Goal: Transaction & Acquisition: Book appointment/travel/reservation

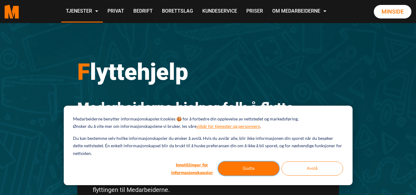
click at [258, 168] on button "Godta" at bounding box center [249, 168] width 62 height 14
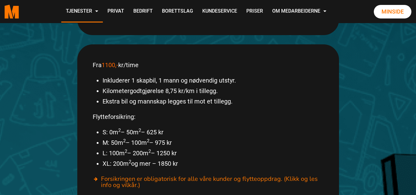
scroll to position [315, 0]
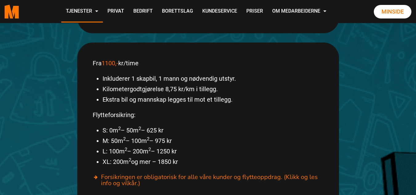
click at [147, 73] on li "Inkluderer 1 skapbil, 1 mann og nødvendig utstyr." at bounding box center [213, 78] width 221 height 10
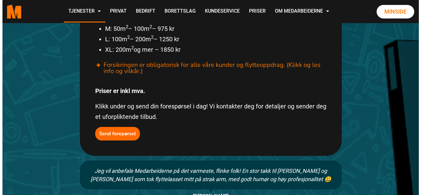
scroll to position [424, 0]
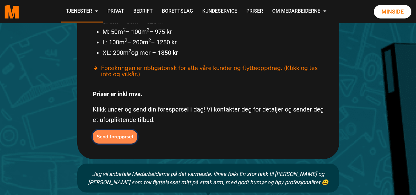
click at [128, 133] on b "Send forepørsel" at bounding box center [115, 136] width 37 height 7
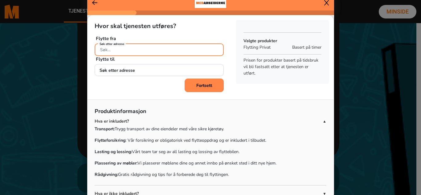
click at [195, 50] on input "Søk etter adresse" at bounding box center [159, 49] width 129 height 13
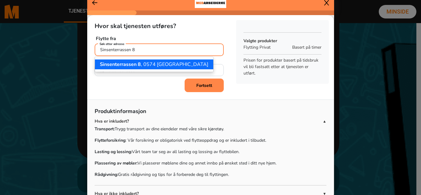
click at [136, 67] on span "Sinsenterrassen 8" at bounding box center [120, 64] width 41 height 7
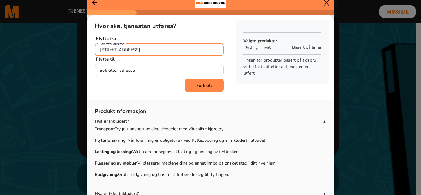
type input "Sinsenterrassen 8, 0574 Oslo"
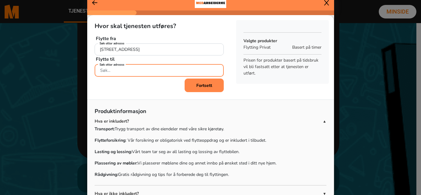
click at [140, 72] on input "Søk etter adresse" at bounding box center [159, 70] width 129 height 13
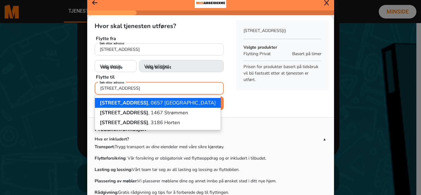
click at [142, 101] on ngb-highlight "Strømsveien 20 , 0657 Oslo" at bounding box center [158, 102] width 116 height 7
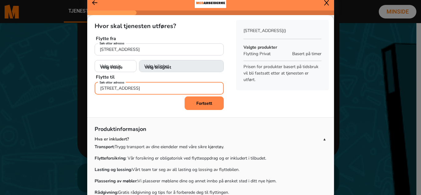
type input "Strømsveien 20, 0657 Oslo"
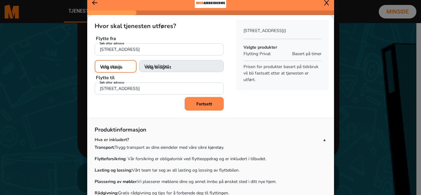
click at [115, 69] on select "Velg etasje 1. etasje 2. etasje 3. etasje 4. etasje" at bounding box center [116, 66] width 42 height 13
select select "04"
click at [95, 60] on select "Velg etasje 1. etasje 2. etasje 3. etasje 4. etasje" at bounding box center [116, 66] width 42 height 13
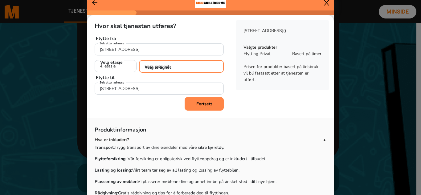
click at [161, 65] on select "Velg leilighet 1. dør fra venstre (H0401) 2. dør fra venstre (H0402) 3. dør fra…" at bounding box center [181, 66] width 85 height 13
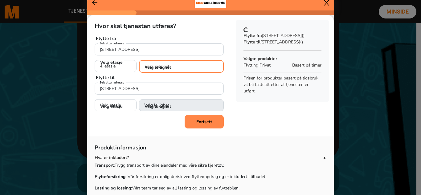
select select "H0404"
click at [139, 60] on select "Velg leilighet 1. dør fra venstre (H0401) 2. dør fra venstre (H0402) 3. dør fra…" at bounding box center [181, 66] width 85 height 13
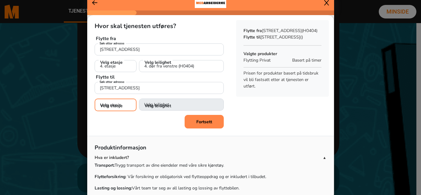
click at [118, 109] on select "Velg etasje 1. etasje 2. etasje 3. etasje 4. etasje" at bounding box center [116, 105] width 42 height 13
select select "02"
click at [95, 99] on select "Velg etasje 1. etasje 2. etasje 3. etasje 4. etasje" at bounding box center [116, 105] width 42 height 13
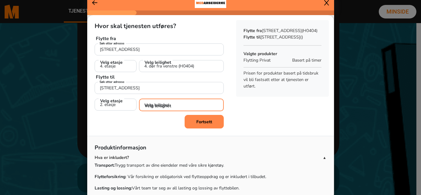
click at [164, 106] on select "Velg leilighet 1. dør fra venstre (H0201) 2. dør fra venstre (H0202) 3. dør fra…" at bounding box center [181, 105] width 85 height 13
click at [139, 99] on select "Velg leilighet 1. dør fra venstre (H0201) 2. dør fra venstre (H0202) 3. dør fra…" at bounding box center [181, 105] width 85 height 13
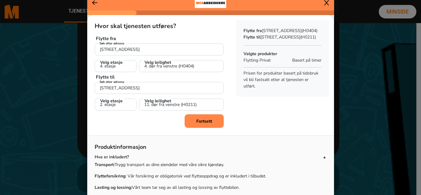
click at [276, 89] on p "Prisen for produkter basert på tidsbruk vil bli fastsatt etter at tjenesten er …" at bounding box center [282, 79] width 78 height 19
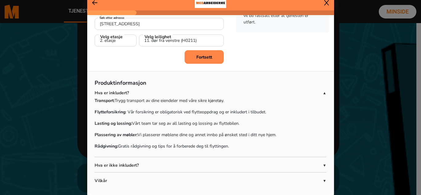
scroll to position [5, 0]
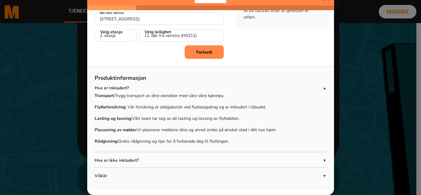
click at [300, 160] on p "Hva er ikke inkludert?" at bounding box center [209, 160] width 228 height 6
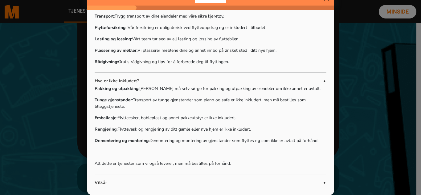
scroll to position [145, 0]
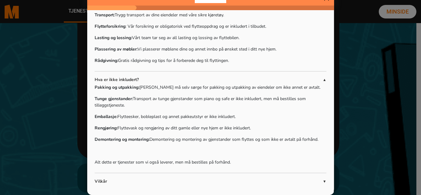
click at [248, 81] on p "Hva er ikke inkludert?" at bounding box center [209, 79] width 228 height 6
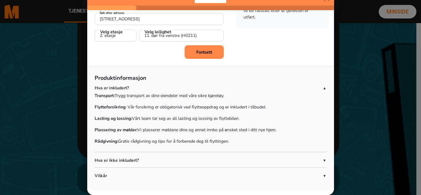
scroll to position [64, 0]
click at [322, 85] on span "▲" at bounding box center [324, 88] width 4 height 6
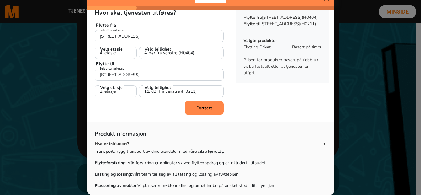
scroll to position [7, 0]
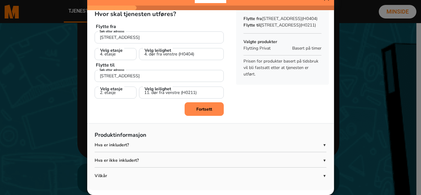
click at [322, 175] on span "▼" at bounding box center [324, 176] width 4 height 6
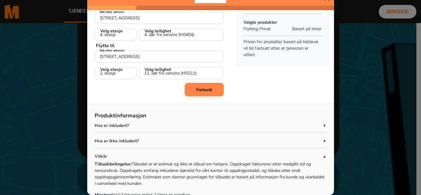
scroll to position [0, 0]
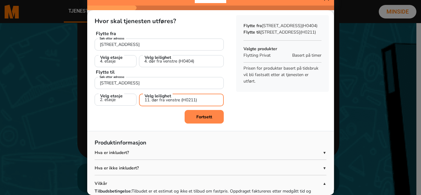
click at [178, 99] on select "Velg leilighet 1. dør fra venstre (H0201) 2. dør fra venstre (H0202) 3. dør fra…" at bounding box center [181, 100] width 85 height 13
select select "H0214"
click at [139, 94] on select "Velg leilighet 1. dør fra venstre (H0201) 2. dør fra venstre (H0202) 3. dør fra…" at bounding box center [181, 100] width 85 height 13
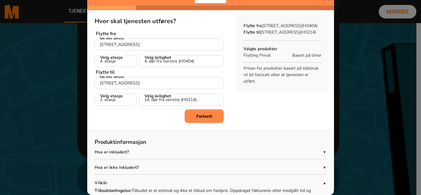
click at [199, 117] on b "Fortsett" at bounding box center [204, 116] width 16 height 6
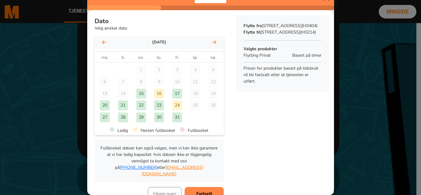
click at [212, 43] on icon at bounding box center [214, 42] width 4 height 5
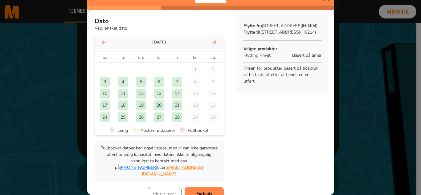
click at [105, 81] on div "3" at bounding box center [105, 82] width 10 height 10
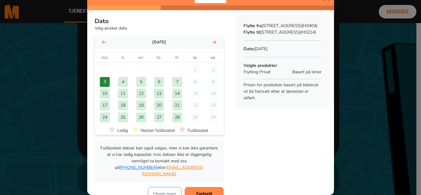
click at [202, 187] on button "Fortsett" at bounding box center [203, 194] width 39 height 14
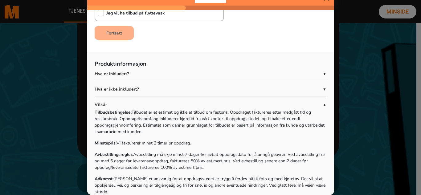
scroll to position [129, 0]
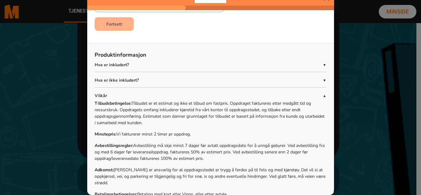
click at [301, 94] on p "Vilkår" at bounding box center [209, 95] width 228 height 6
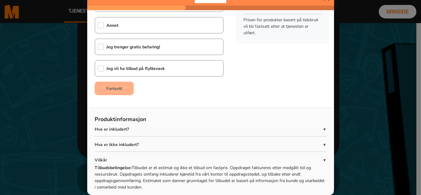
scroll to position [49, 0]
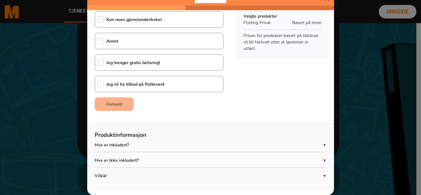
click at [174, 144] on p "Hva er inkludert?" at bounding box center [209, 145] width 228 height 6
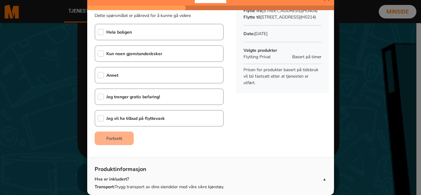
scroll to position [0, 0]
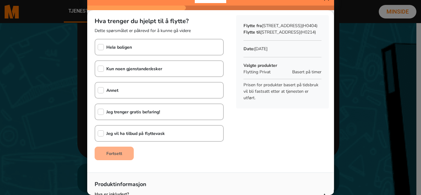
click at [184, 43] on div "Hele boligen" at bounding box center [159, 47] width 129 height 17
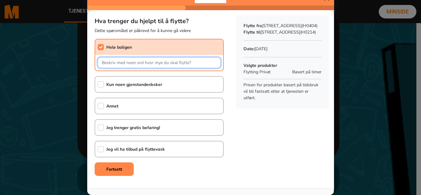
click at [162, 64] on input "text" at bounding box center [159, 62] width 123 height 11
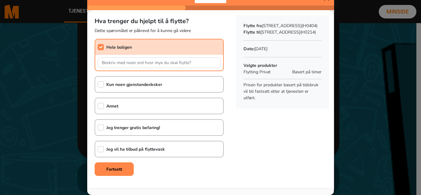
click at [153, 50] on div "Hele boligen" at bounding box center [159, 55] width 129 height 32
checkbox input "false"
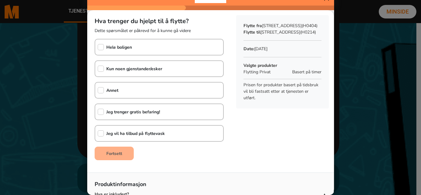
click at [150, 63] on div "Kun noen gjenstander/esker" at bounding box center [128, 68] width 67 height 15
checkbox input "true"
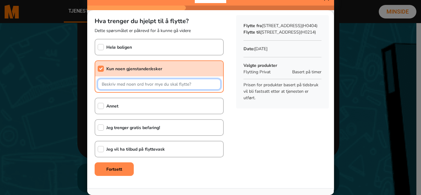
click at [150, 82] on input "text" at bounding box center [159, 84] width 123 height 11
type input "E"
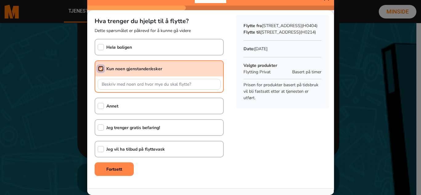
click at [98, 67] on input "checkbox" at bounding box center [101, 69] width 6 height 6
checkbox input "false"
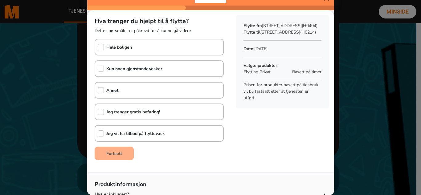
click at [113, 46] on b "Hele boligen" at bounding box center [119, 47] width 26 height 6
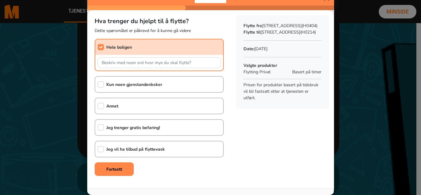
click at [113, 46] on b "Hele boligen" at bounding box center [119, 47] width 26 height 6
checkbox input "false"
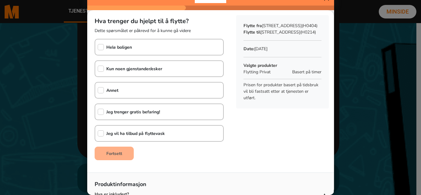
click at [130, 91] on div "Annet" at bounding box center [159, 90] width 129 height 17
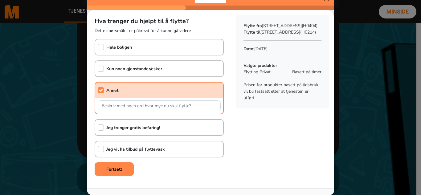
click at [130, 91] on div "Annet" at bounding box center [159, 98] width 129 height 32
checkbox input "false"
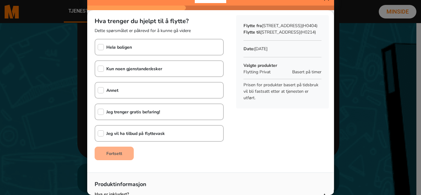
click at [156, 48] on div "Hele boligen" at bounding box center [159, 47] width 129 height 17
checkbox input "true"
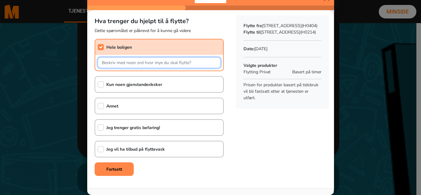
click at [150, 63] on input "text" at bounding box center [159, 62] width 123 height 11
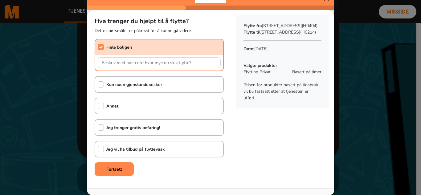
click at [136, 83] on b "Kun noen gjenstander/esker" at bounding box center [134, 85] width 56 height 6
checkbox input "true"
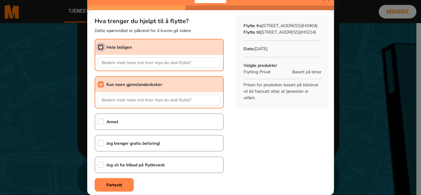
click at [101, 48] on input "checkbox" at bounding box center [101, 47] width 6 height 6
checkbox input "false"
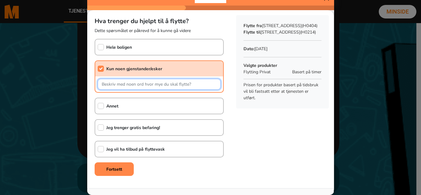
click at [122, 83] on input "text" at bounding box center [159, 84] width 123 height 11
click at [168, 86] on input "En seng, et bord, en hylle, en mindre badromshylle, og en tørkestativ" at bounding box center [159, 84] width 123 height 11
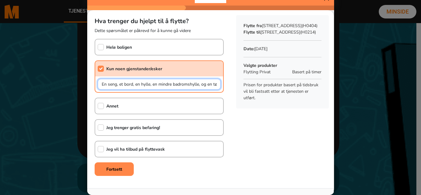
click at [178, 84] on input "En seng, et bord, en hylle, en mindre badromshylle, og en tørkestativ" at bounding box center [159, 84] width 123 height 11
click at [171, 83] on input "En seng, et bord, en hylle, en mindre baderomshylle, og en tørkestativ" at bounding box center [159, 84] width 123 height 11
click at [183, 85] on input "En seng, et bord, en hylle, en mindre baderomshylle, og en tørkestativ" at bounding box center [159, 84] width 123 height 11
click at [189, 84] on input "En seng, et bord, en hylle, en mindre baderomshylle, og en tørkestativ" at bounding box center [159, 84] width 123 height 11
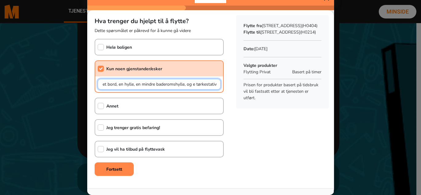
scroll to position [0, 20]
click at [196, 83] on input "En seng, et bord, en hylle, en mindre baderomshylle, og et tørkestativ" at bounding box center [159, 84] width 123 height 11
click at [202, 86] on input "En seng, et bord, en hylle, en mindre baderomshylle, og et tørkestativ" at bounding box center [159, 84] width 123 height 11
type input "En seng, et bord, en hylle, en mindre baderomshylle, og et tørkestativ"
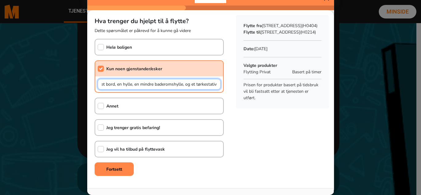
scroll to position [0, 0]
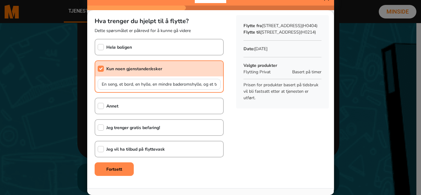
click at [225, 80] on div "Hva trenger du hjelpt til å flytte? Dette spørsmålet er påkrevd for å kunne gå …" at bounding box center [159, 94] width 144 height 168
click at [96, 172] on button "Fortsett" at bounding box center [114, 169] width 39 height 14
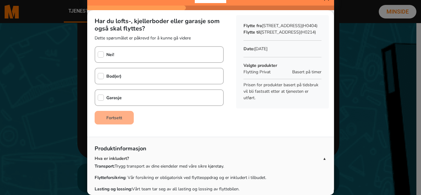
click at [159, 58] on div "Nei!" at bounding box center [159, 54] width 129 height 17
checkbox input "true"
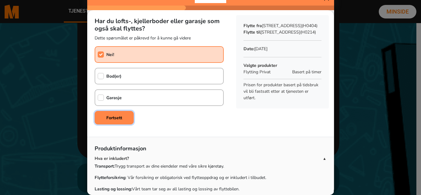
click at [106, 119] on b "Fortsett" at bounding box center [114, 118] width 16 height 6
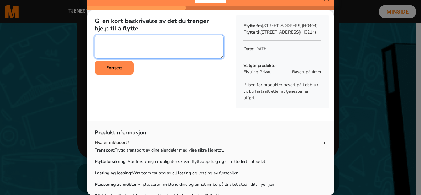
click at [141, 56] on textarea at bounding box center [159, 47] width 129 height 24
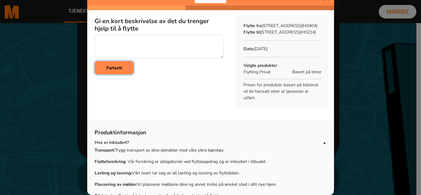
click at [111, 71] on button "Fortsett" at bounding box center [114, 68] width 39 height 14
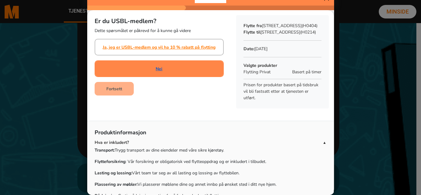
click at [155, 67] on link "Nei" at bounding box center [158, 69] width 7 height 6
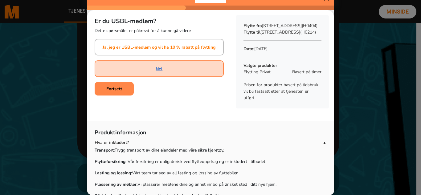
click at [157, 69] on link "Nei" at bounding box center [158, 69] width 7 height 6
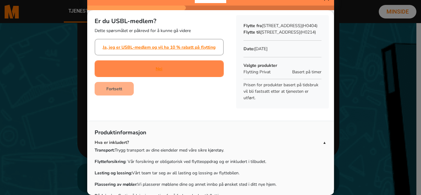
click at [141, 67] on div "Nei" at bounding box center [159, 68] width 129 height 17
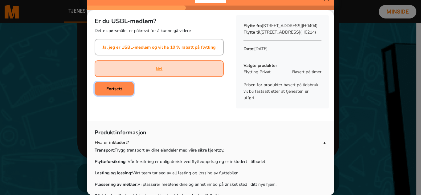
click at [124, 89] on button "Fortsett" at bounding box center [114, 89] width 39 height 14
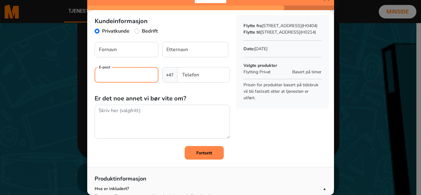
click at [120, 75] on input "E-post" at bounding box center [127, 74] width 64 height 15
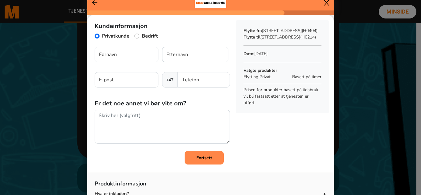
click at [324, 5] on icon at bounding box center [326, 3] width 5 height 6
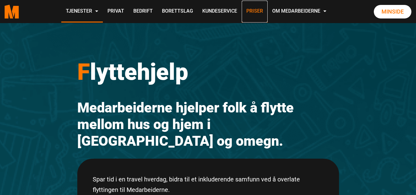
click at [253, 10] on link "Priser" at bounding box center [255, 12] width 26 height 22
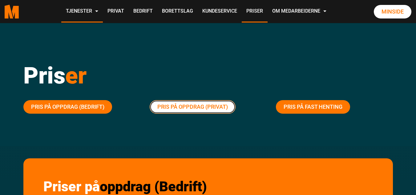
click at [188, 103] on link "Pris på oppdrag (Privat)" at bounding box center [193, 107] width 86 height 14
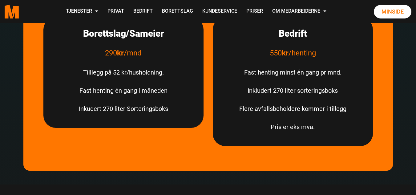
scroll to position [2015, 0]
